Goal: Transaction & Acquisition: Purchase product/service

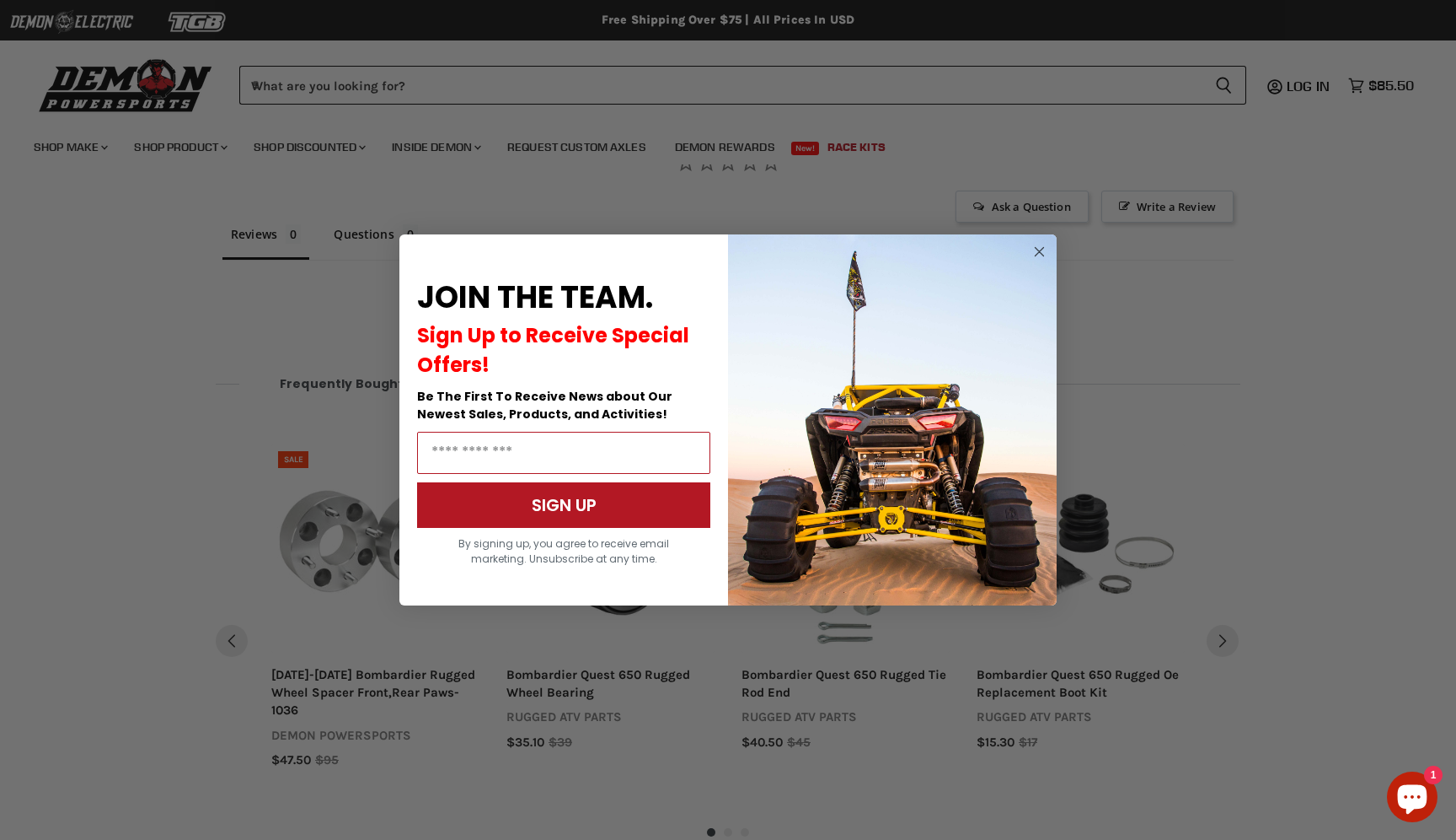
scroll to position [1098, 0]
